Goal: Transaction & Acquisition: Purchase product/service

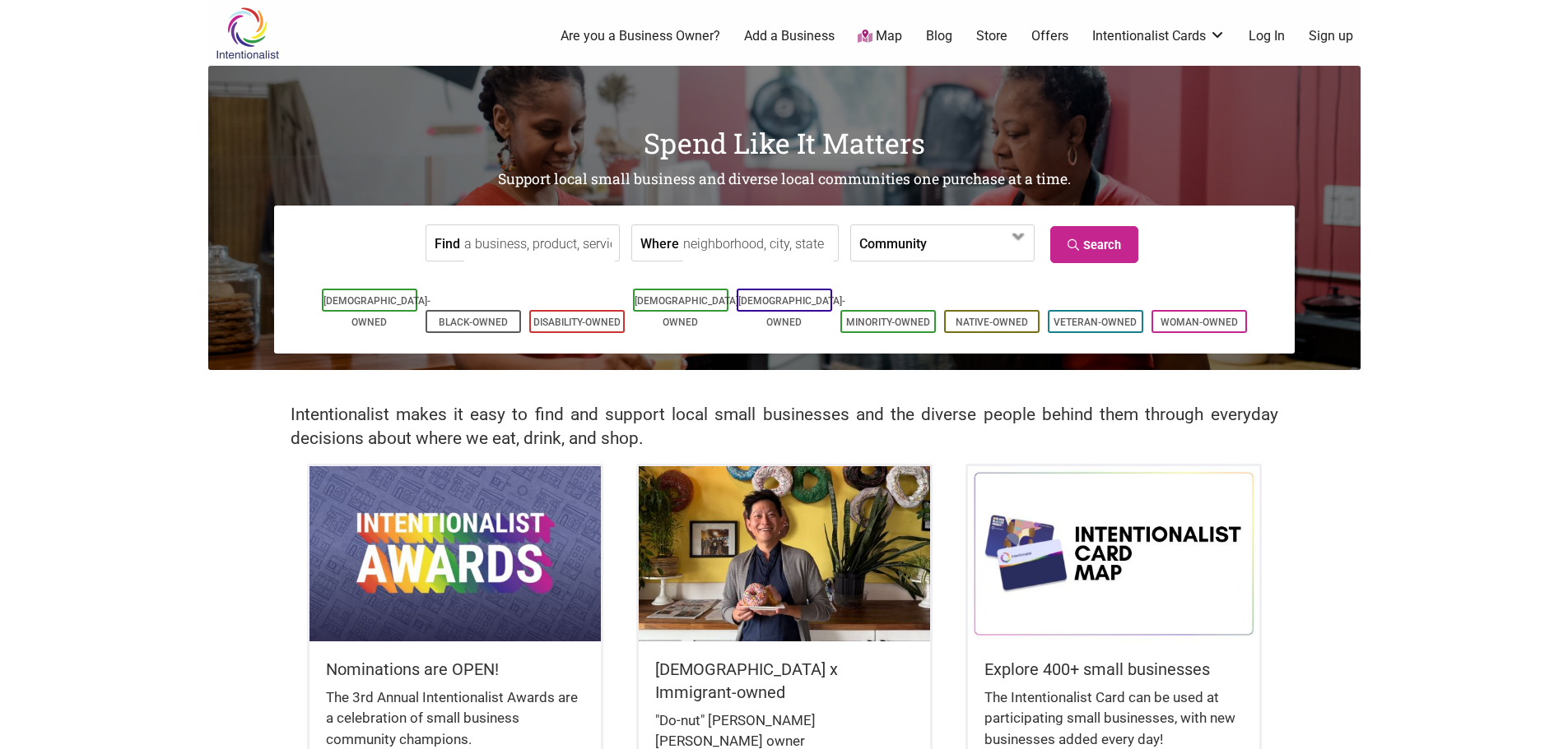
scroll to position [165, 0]
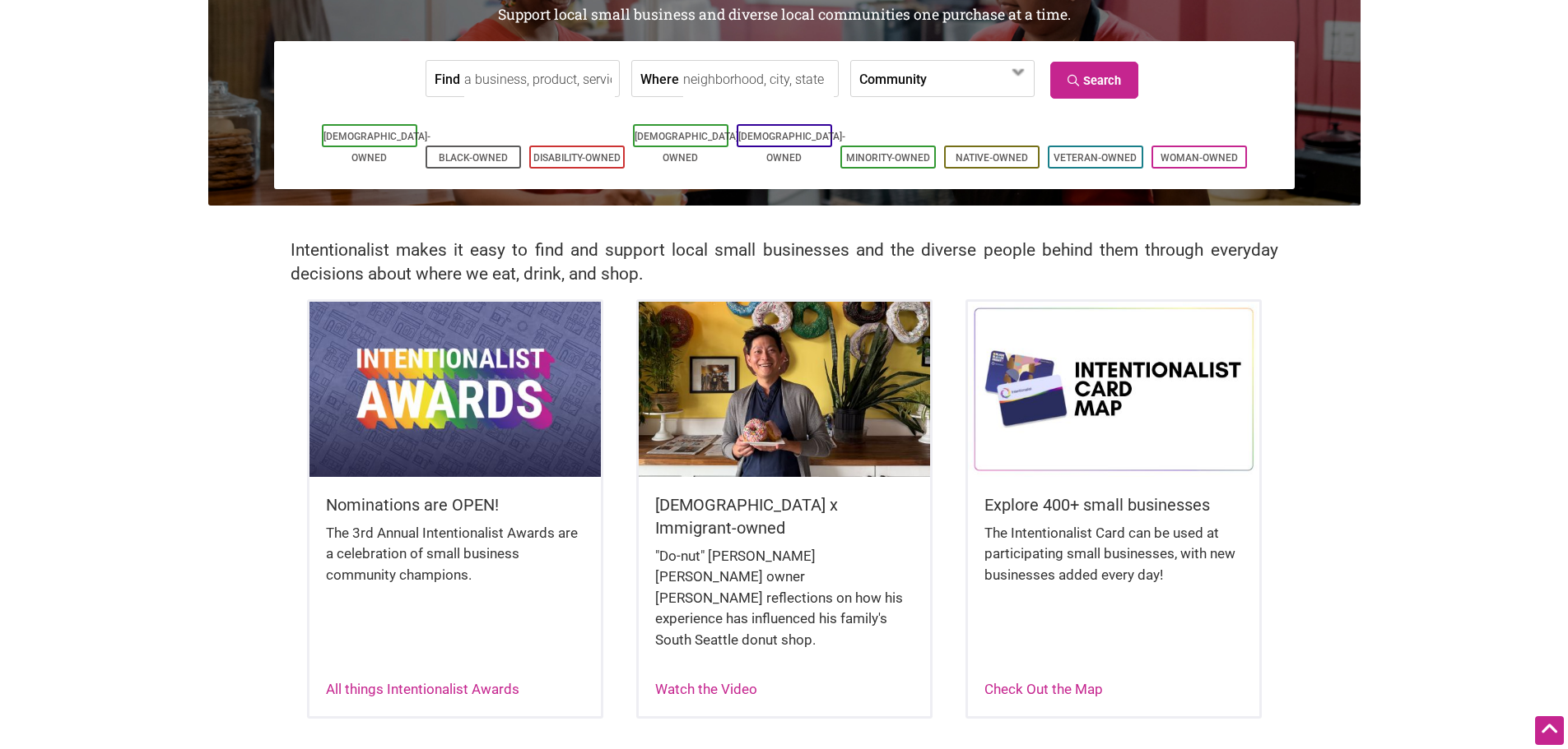
click at [64, 436] on body "× Menu 0 Are you a Business Owner? Add a Business Map Blog Store Offers Intenti…" at bounding box center [784, 209] width 1568 height 749
click at [128, 416] on body "× Menu 0 Are you a Business Owner? Add a Business Map Blog Store Offers Intenti…" at bounding box center [784, 209] width 1568 height 749
drag, startPoint x: 1104, startPoint y: 442, endPoint x: 1075, endPoint y: 458, distance: 33.1
click at [1104, 442] on img at bounding box center [1113, 388] width 291 height 175
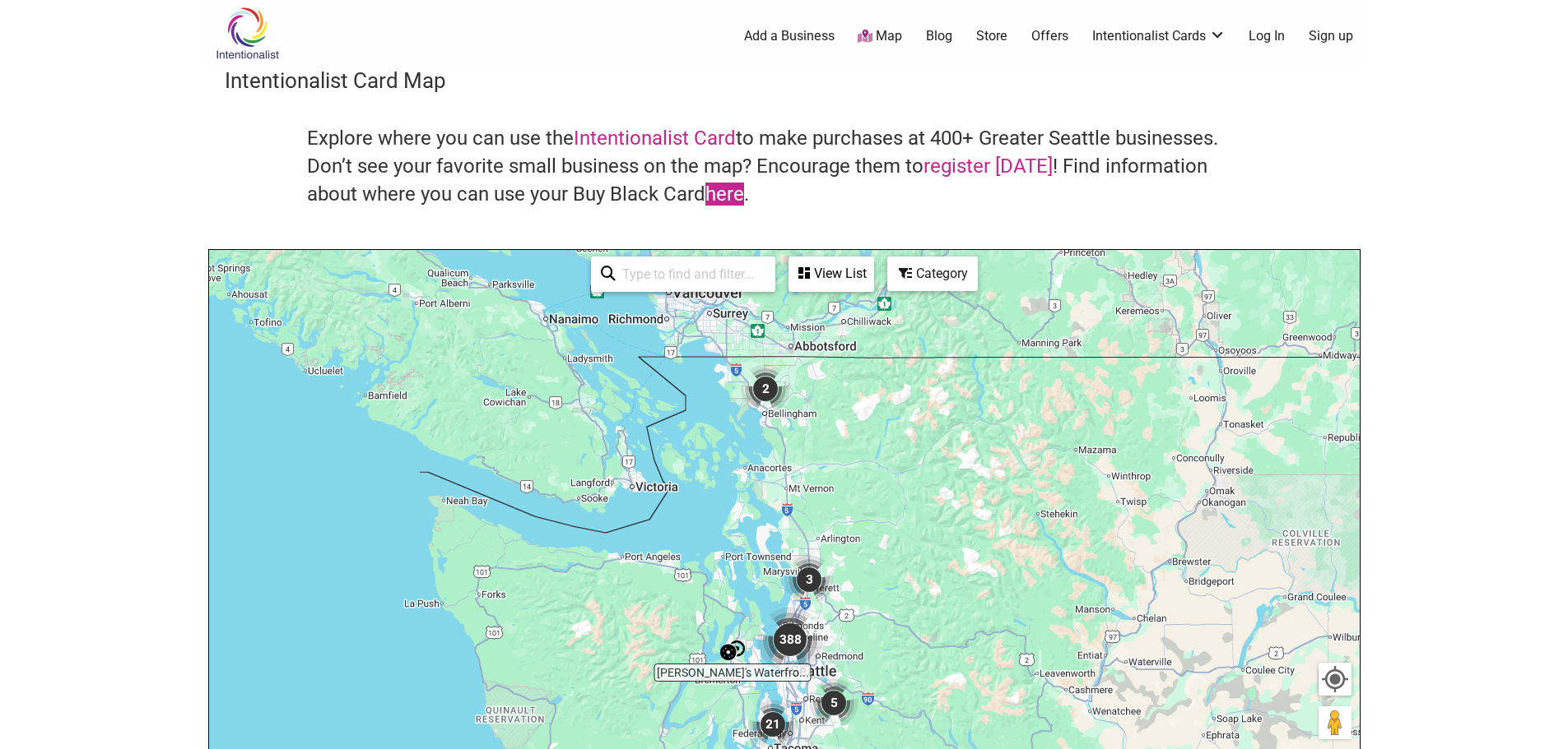
click at [705, 187] on link "here" at bounding box center [725, 193] width 39 height 23
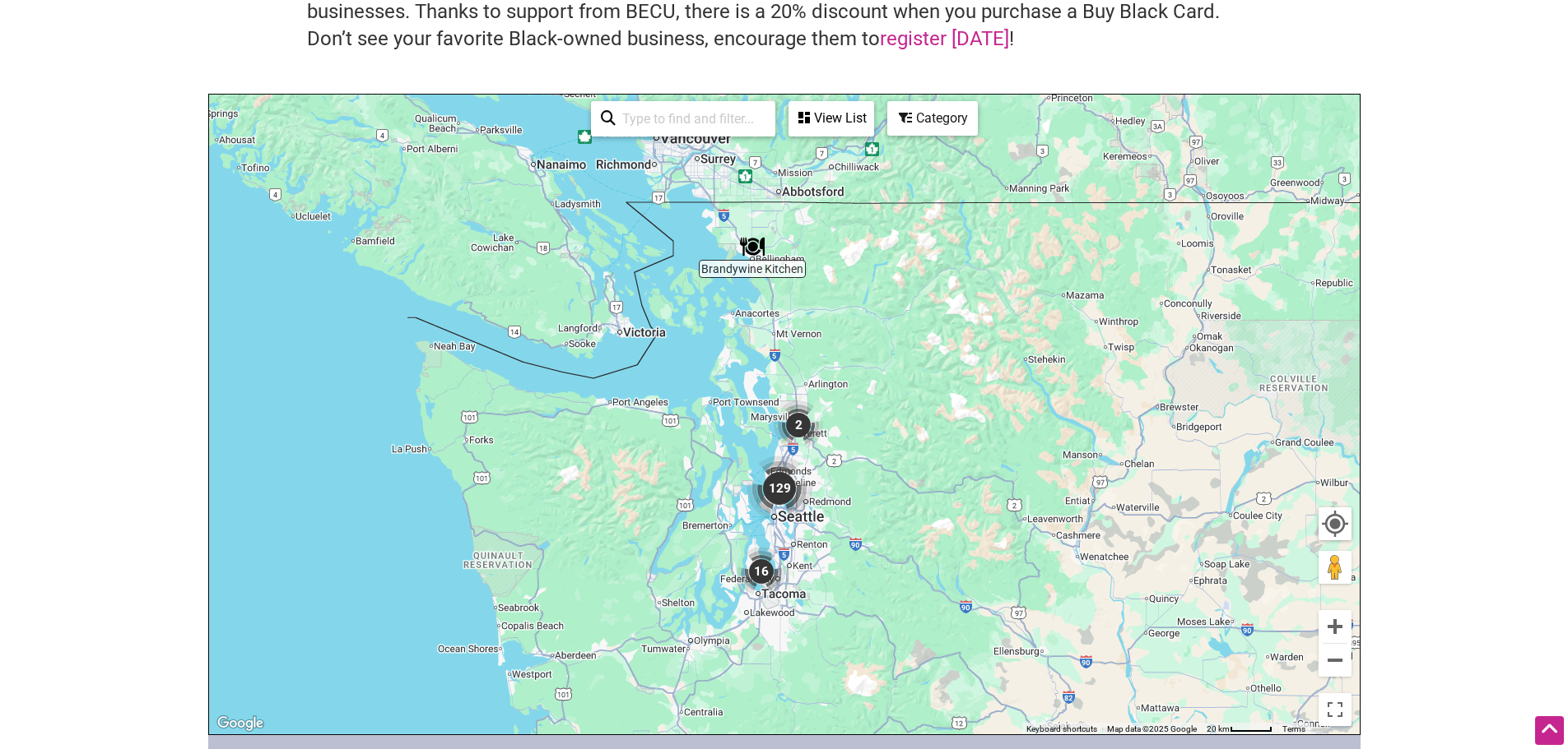
scroll to position [197, 0]
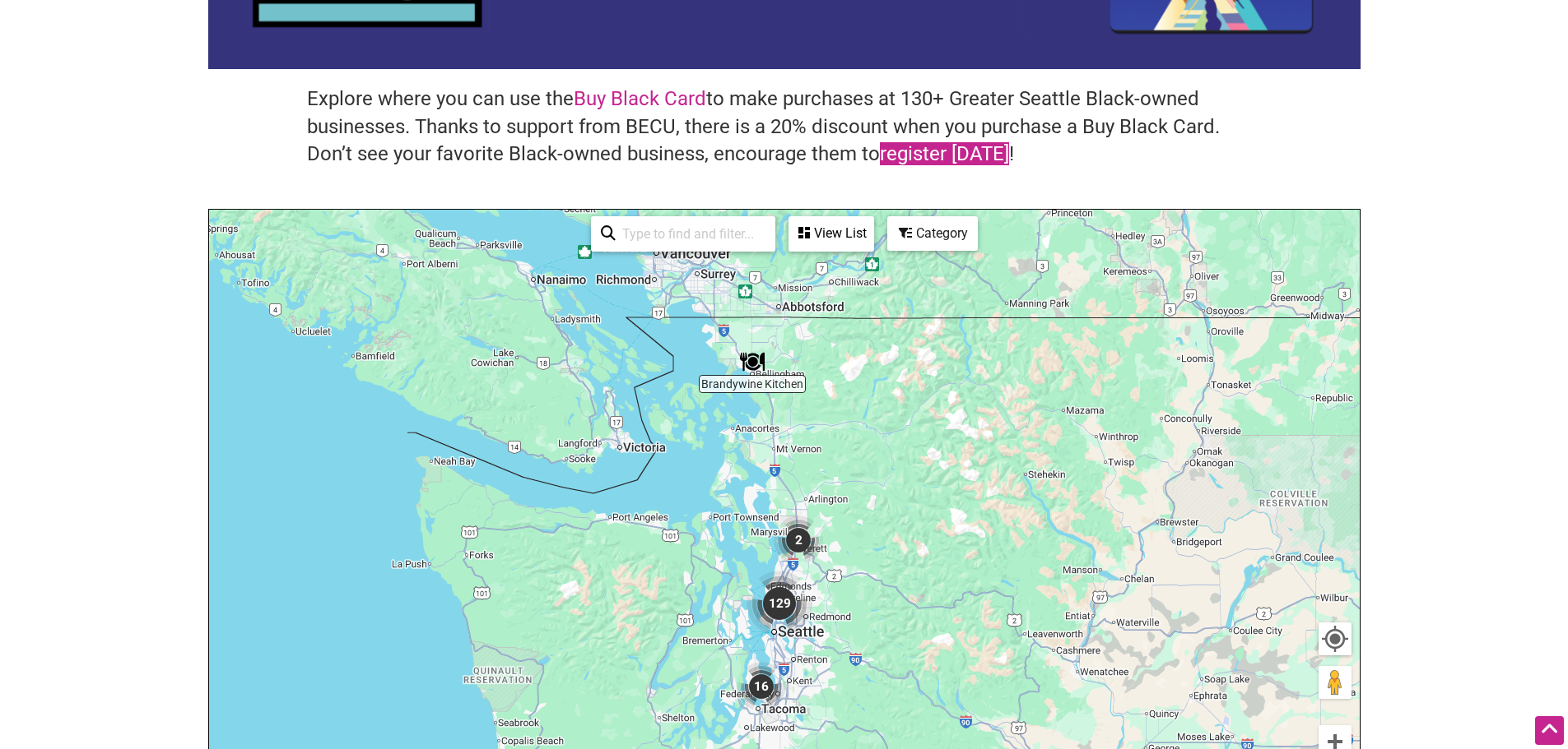
click at [952, 162] on link "register today" at bounding box center [944, 154] width 129 height 23
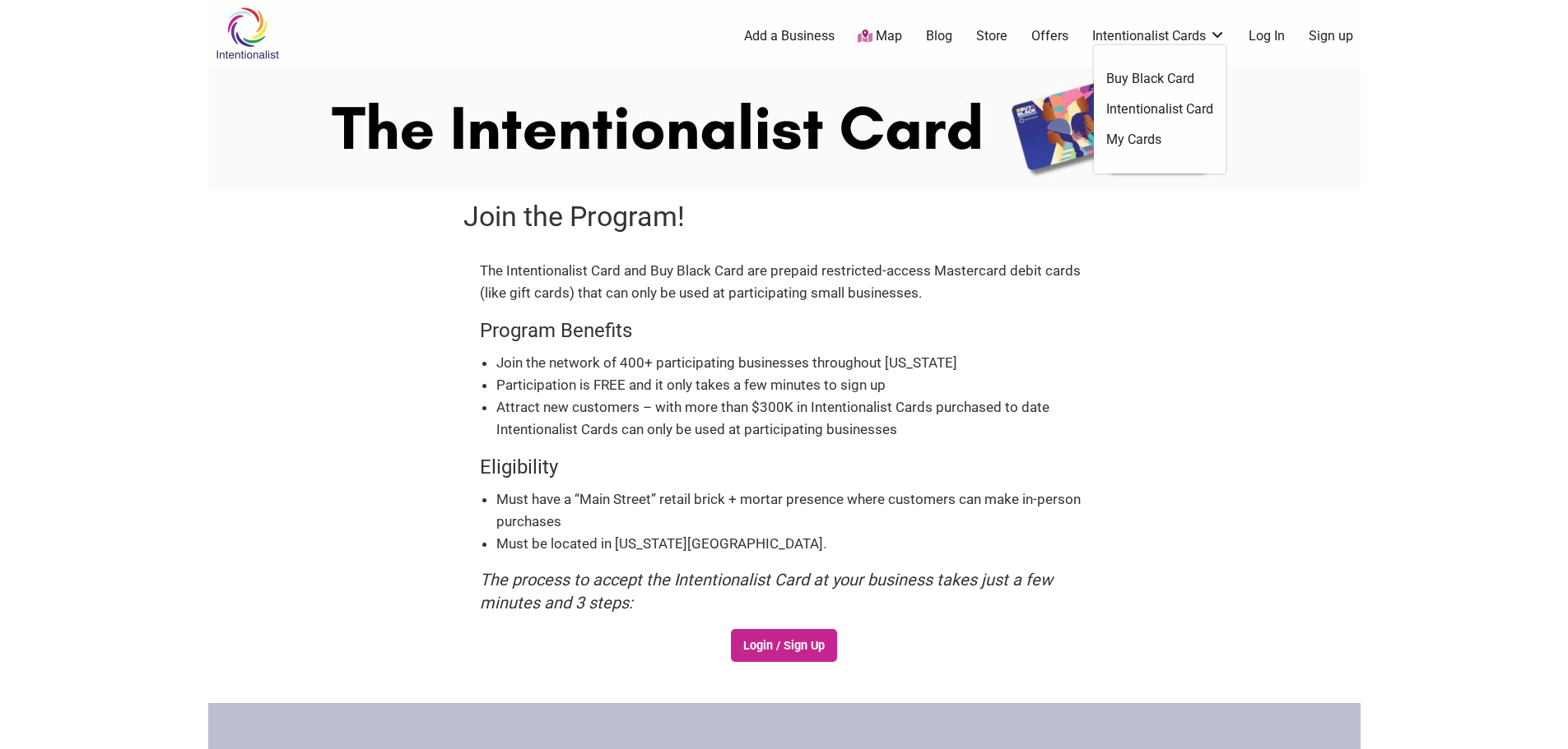
click at [1158, 81] on link "Buy Black Card" at bounding box center [1159, 79] width 107 height 18
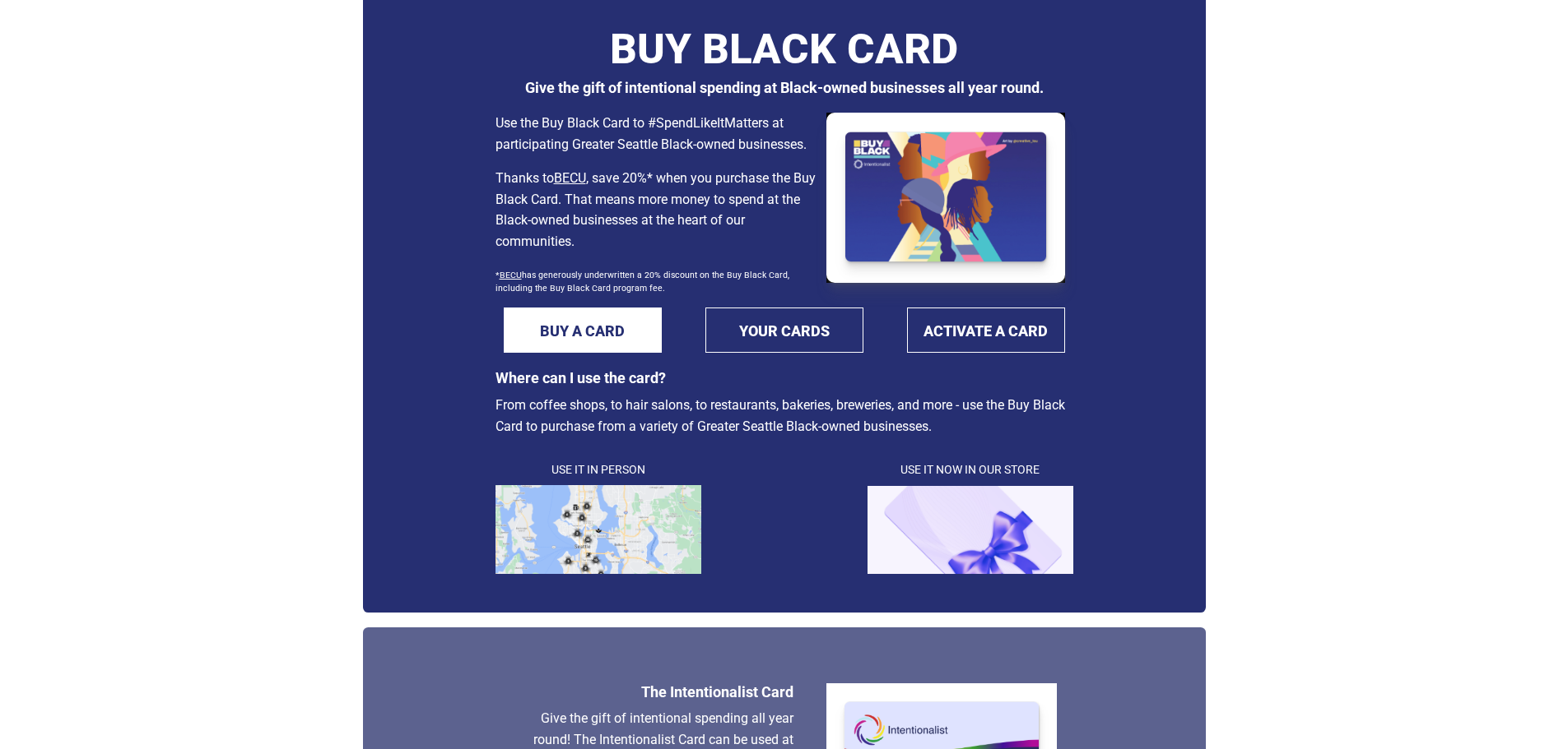
scroll to position [247, 0]
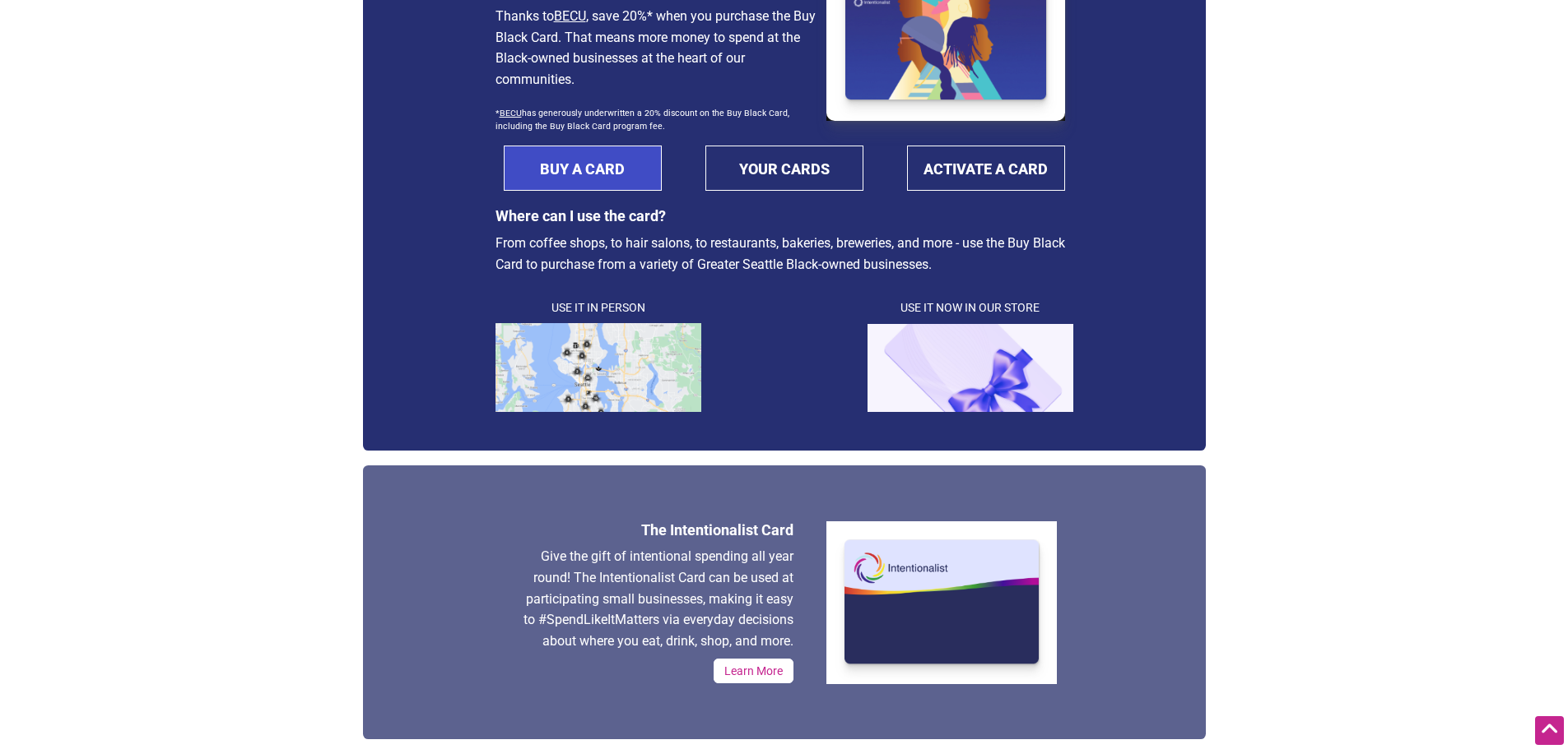
click at [632, 169] on link "BUY A CARD" at bounding box center [582, 168] width 158 height 46
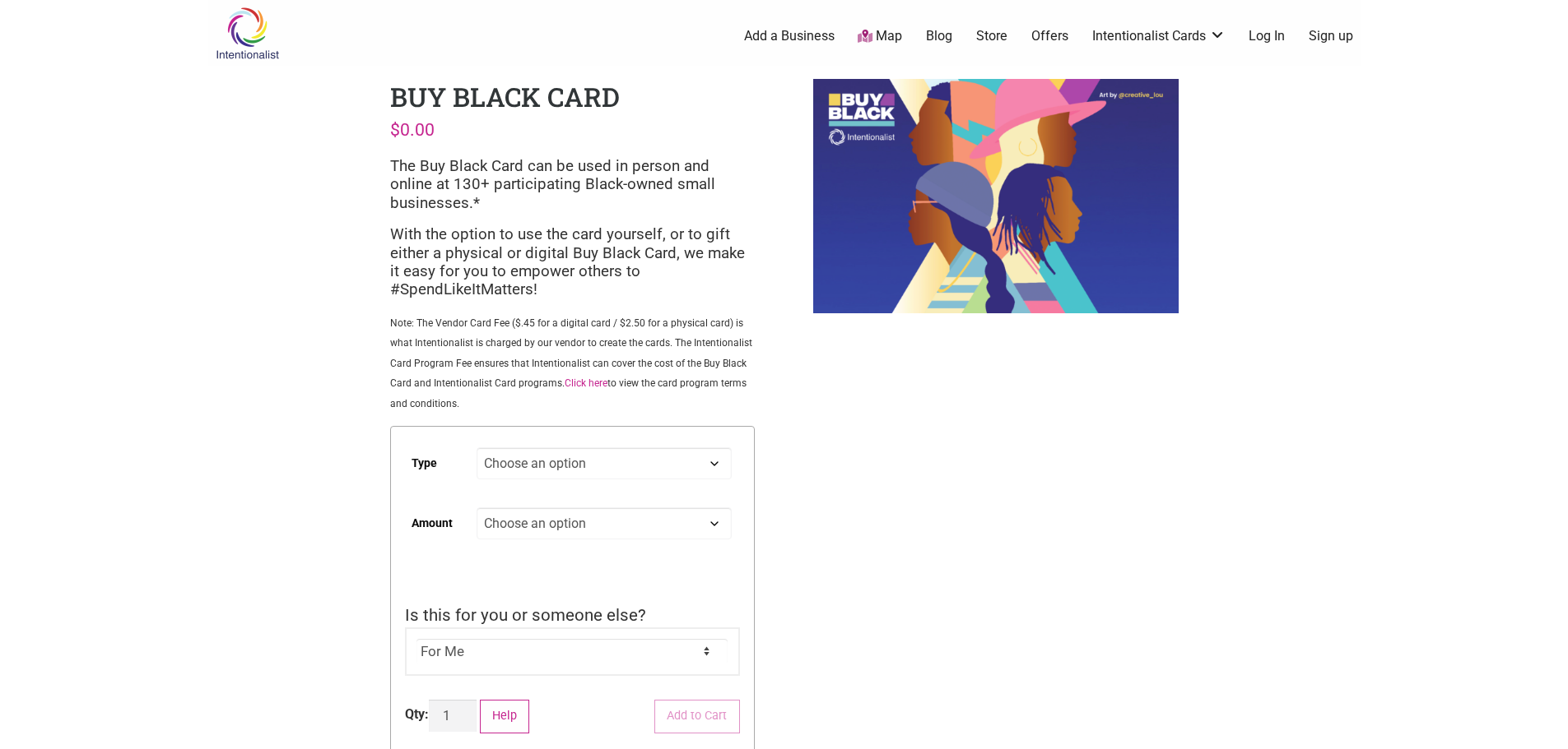
click at [672, 459] on select "Choose an option Digital Physical" at bounding box center [603, 464] width 254 height 32
click at [1015, 497] on div "Intentionalist Spend like it matters 0 Add a Business Map Blog Store Offers Int…" at bounding box center [784, 621] width 1152 height 1242
click at [689, 519] on select "Choose an option Custom 25 50 100 150 200 250 500" at bounding box center [603, 524] width 254 height 32
click at [973, 514] on div "Intentionalist Spend like it matters 0 Add a Business Map Blog Store Offers Int…" at bounding box center [784, 621] width 1152 height 1242
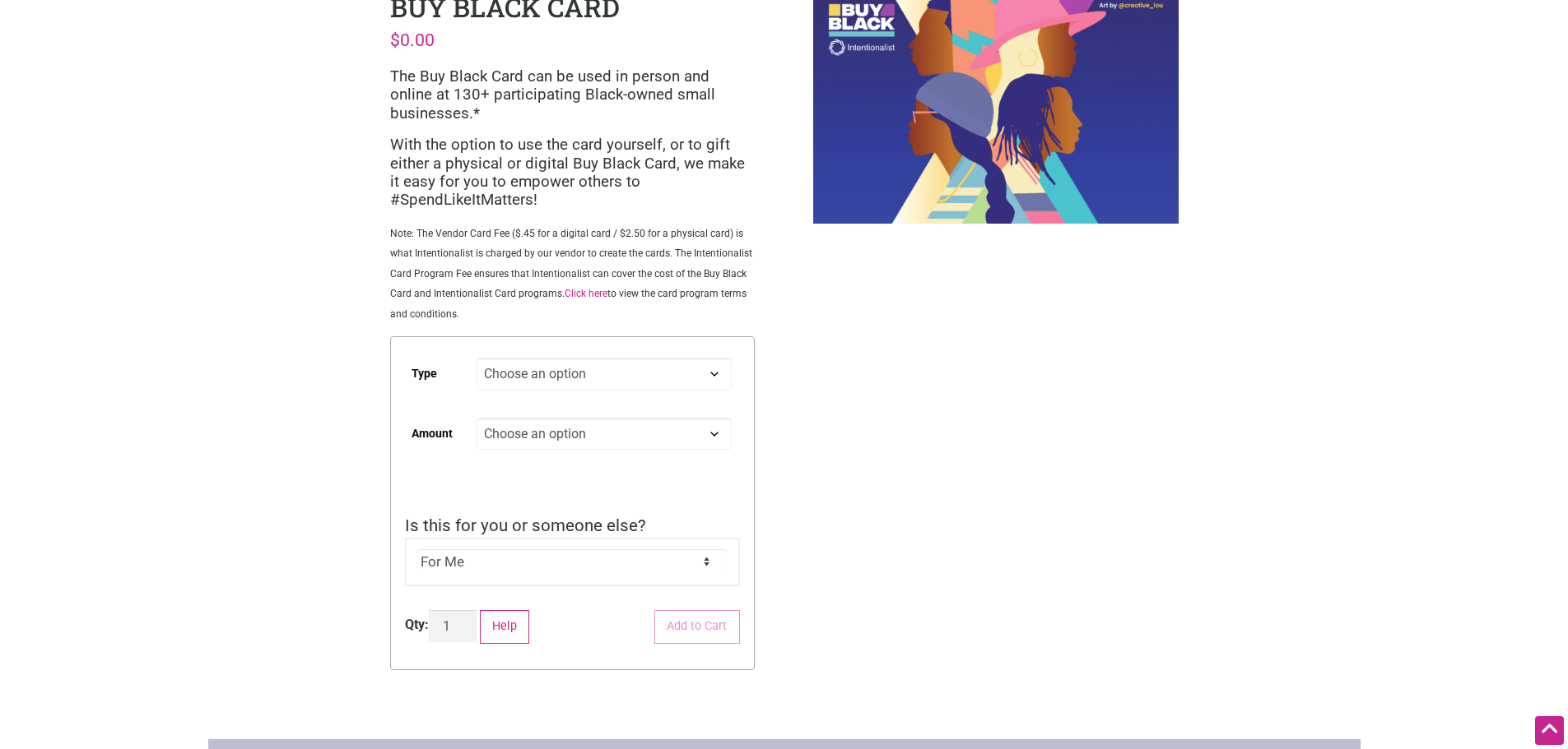
scroll to position [82, 0]
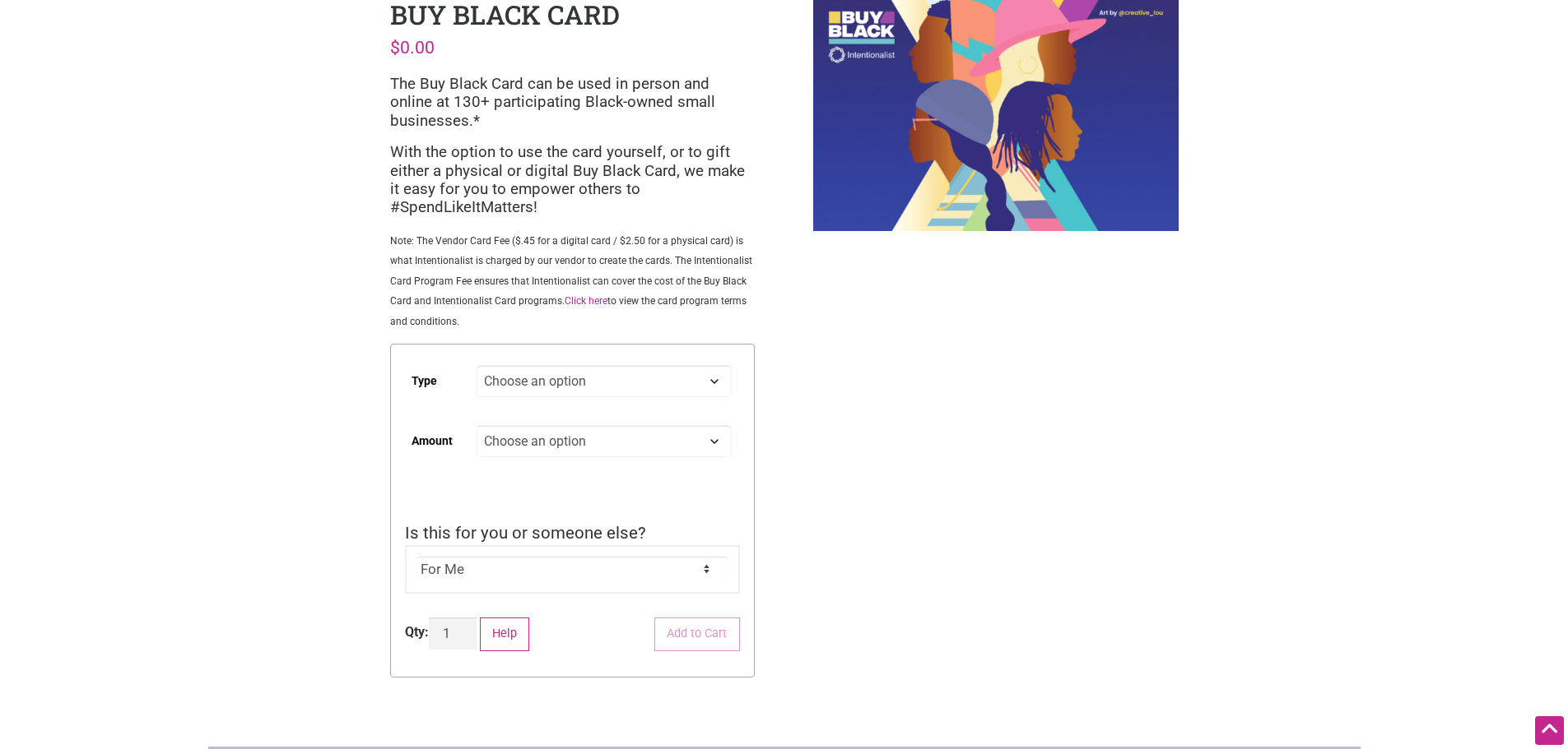
click at [1286, 504] on div "Intentionalist Spend like it matters 0 Add a Business Map Blog Store Offers Int…" at bounding box center [784, 539] width 1152 height 1242
click at [837, 485] on div "Intentionalist Spend like it matters 0 Add a Business Map Blog Store Offers Int…" at bounding box center [784, 539] width 1152 height 1242
click at [273, 460] on div "Intentionalist Spend like it matters 0 Add a Business Map Blog Store Offers Int…" at bounding box center [784, 539] width 1152 height 1242
click at [1181, 440] on div "Intentionalist Spend like it matters 0 Add a Business Map Blog Store Offers Int…" at bounding box center [784, 539] width 1152 height 1242
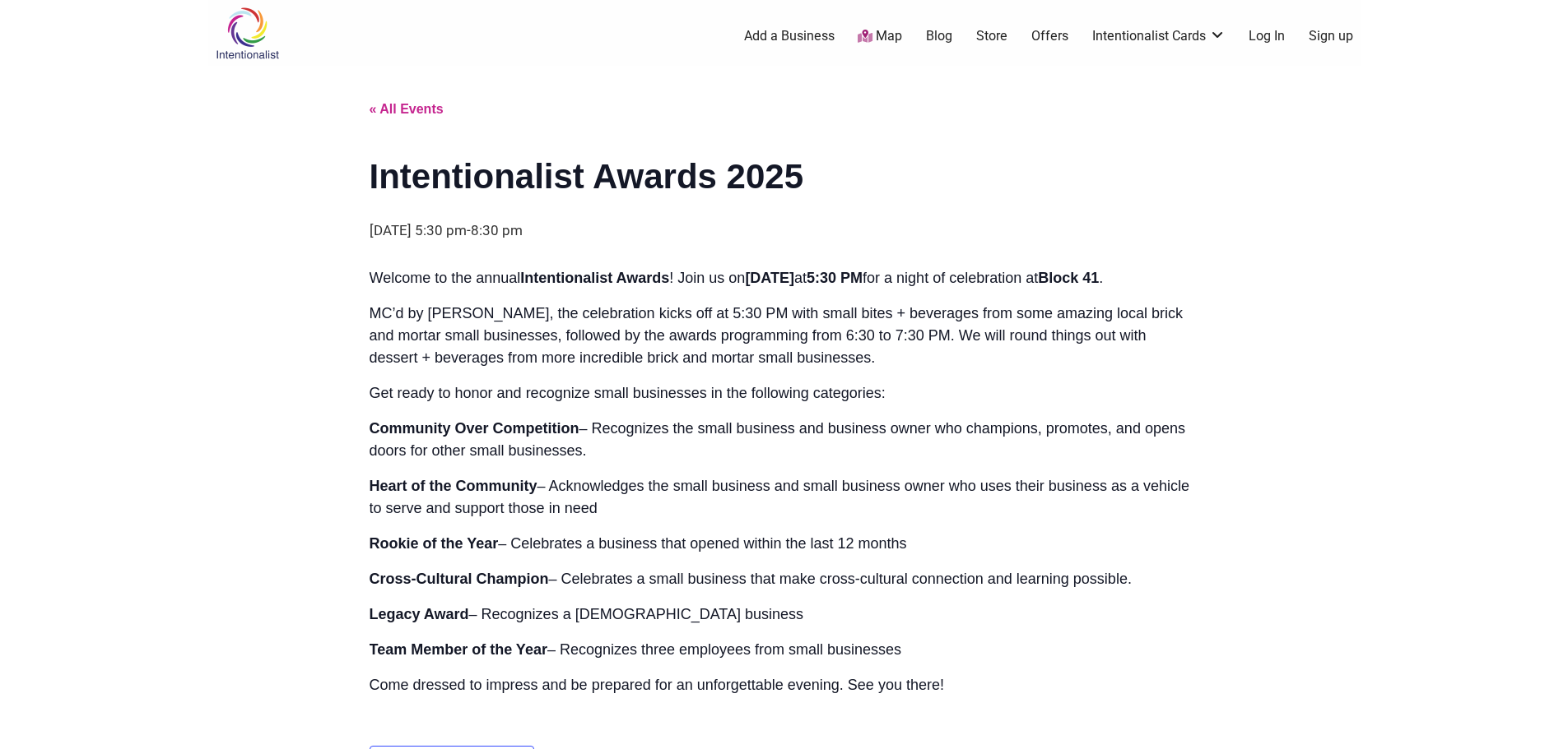
click at [987, 456] on p "Community Over Competition – Recognizes the small business and business owner w…" at bounding box center [784, 440] width 830 height 45
click at [1217, 385] on div "Intentionalist Spend like it matters 0 Add a Business Map Blog Store Offers Int…" at bounding box center [784, 760] width 1152 height 1520
